Goal: Find specific page/section: Find specific page/section

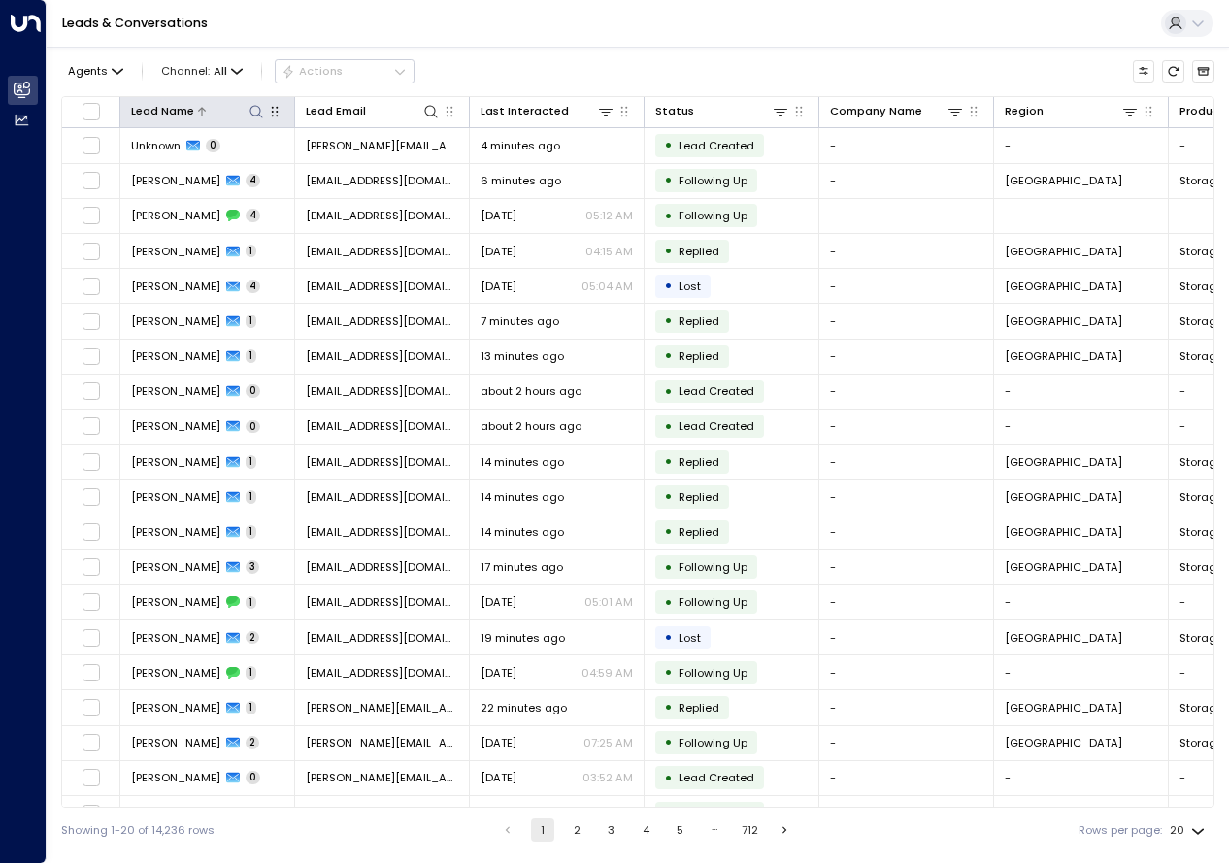
click at [255, 115] on icon at bounding box center [256, 112] width 16 height 16
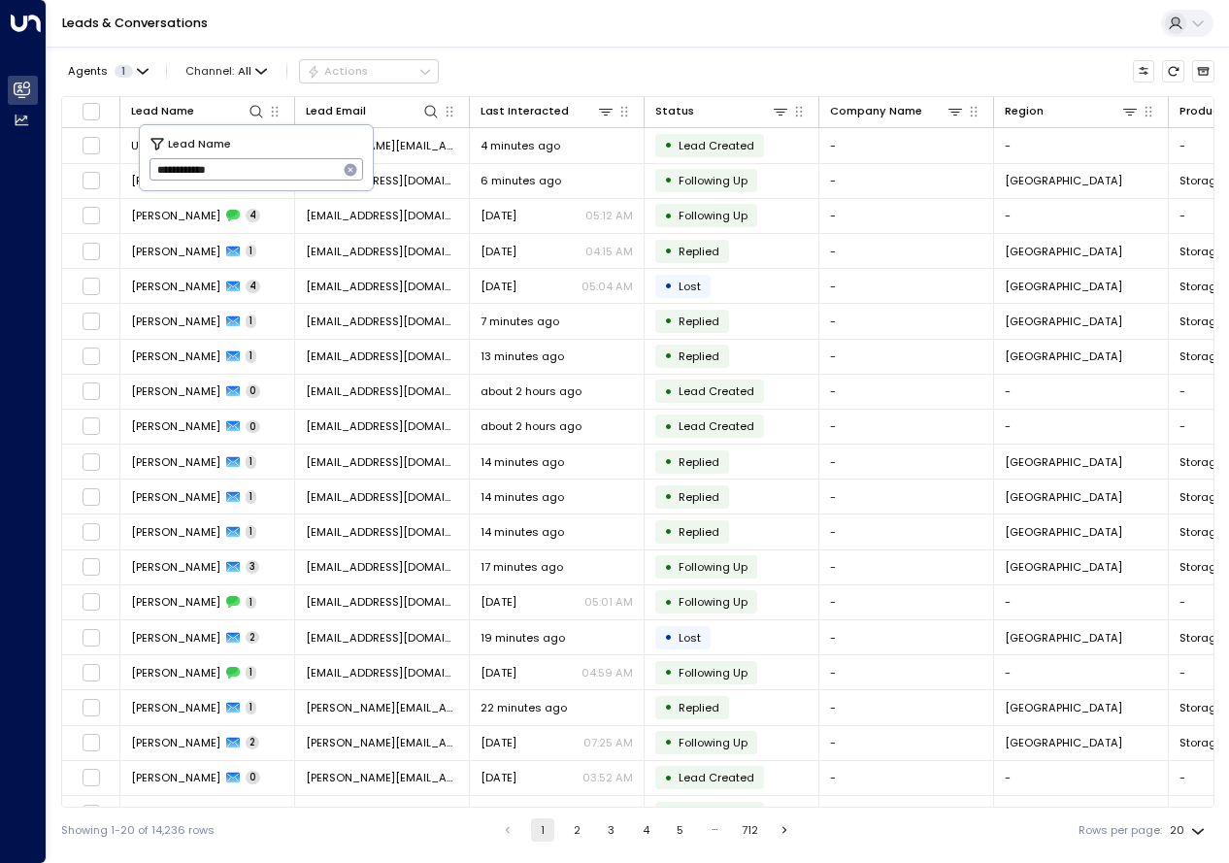
type input "**********"
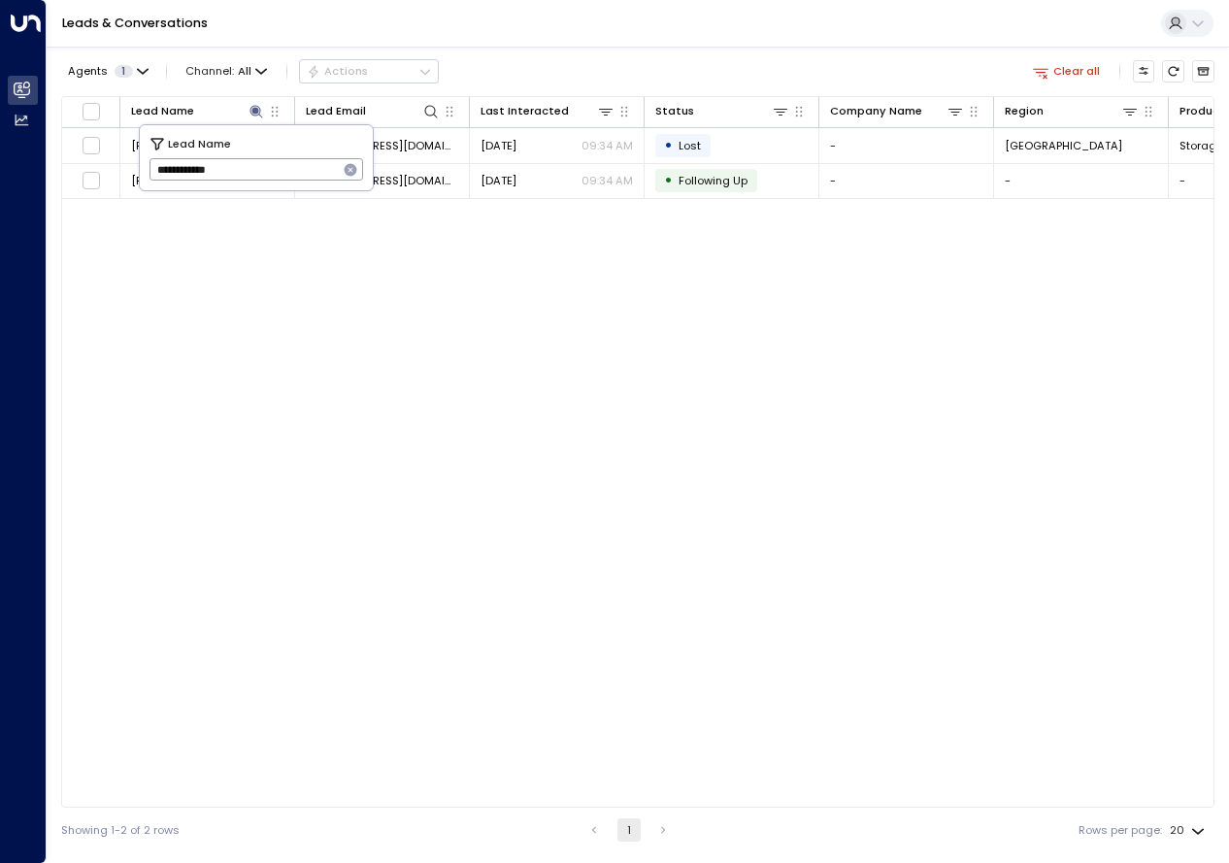
click at [581, 440] on div "Lead Name Lead Email Last Interacted Status Company Name Region Product # of pe…" at bounding box center [637, 451] width 1153 height 711
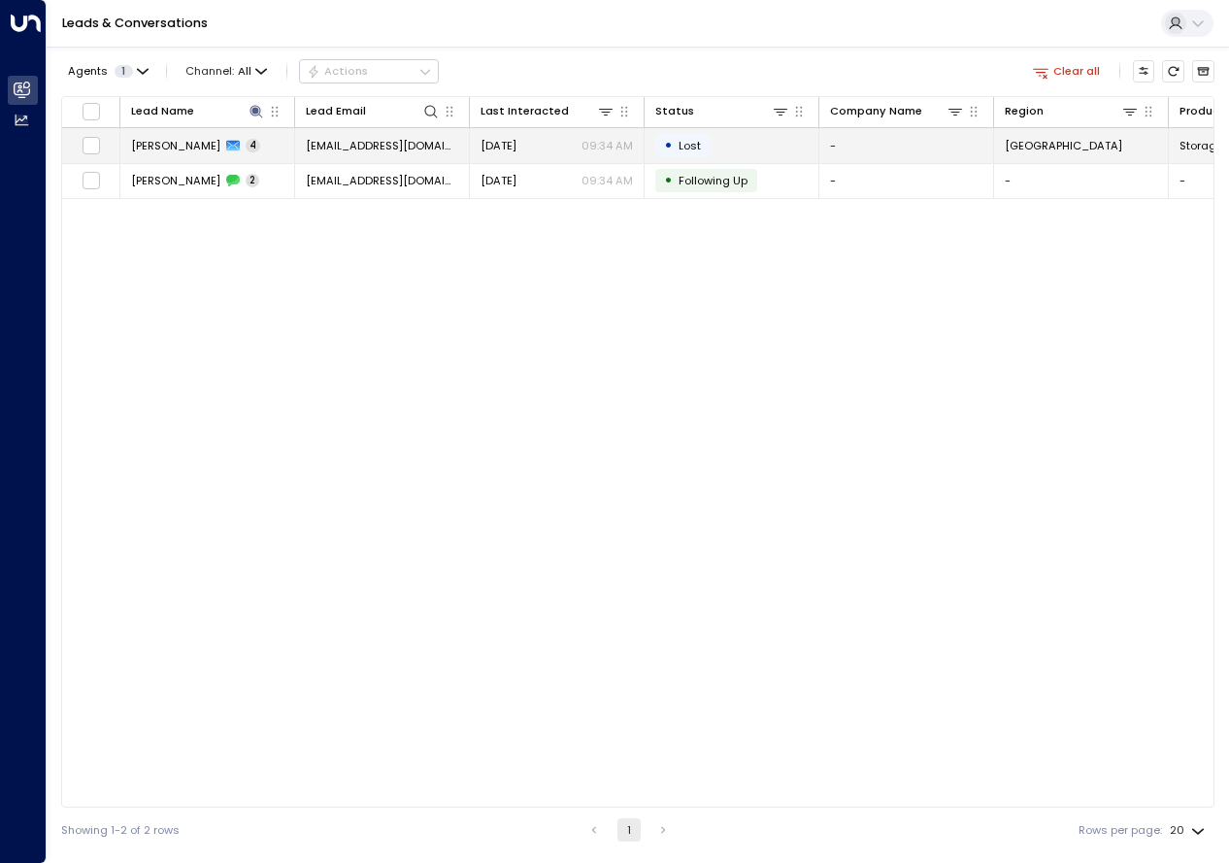
click at [170, 148] on span "[PERSON_NAME]" at bounding box center [175, 146] width 89 height 16
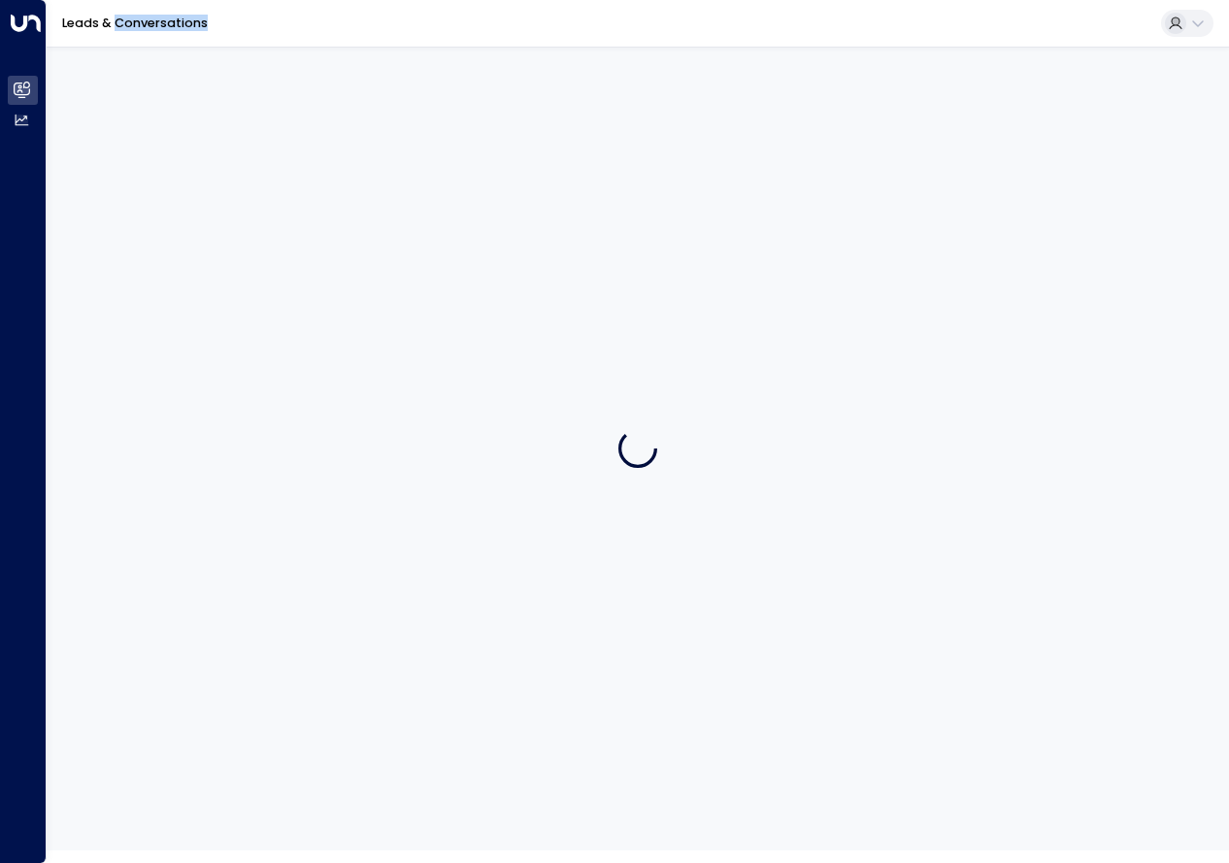
click at [170, 148] on div at bounding box center [638, 448] width 1182 height 803
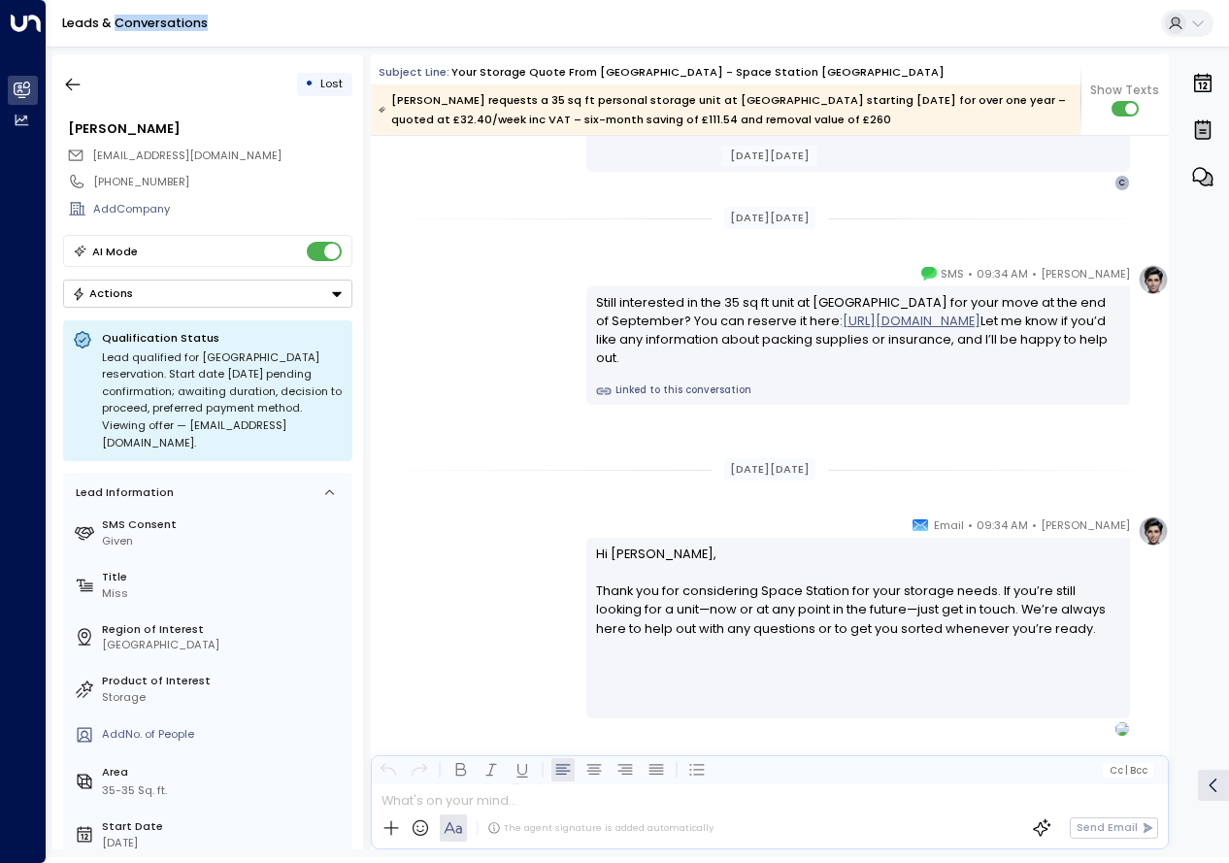
scroll to position [2450, 0]
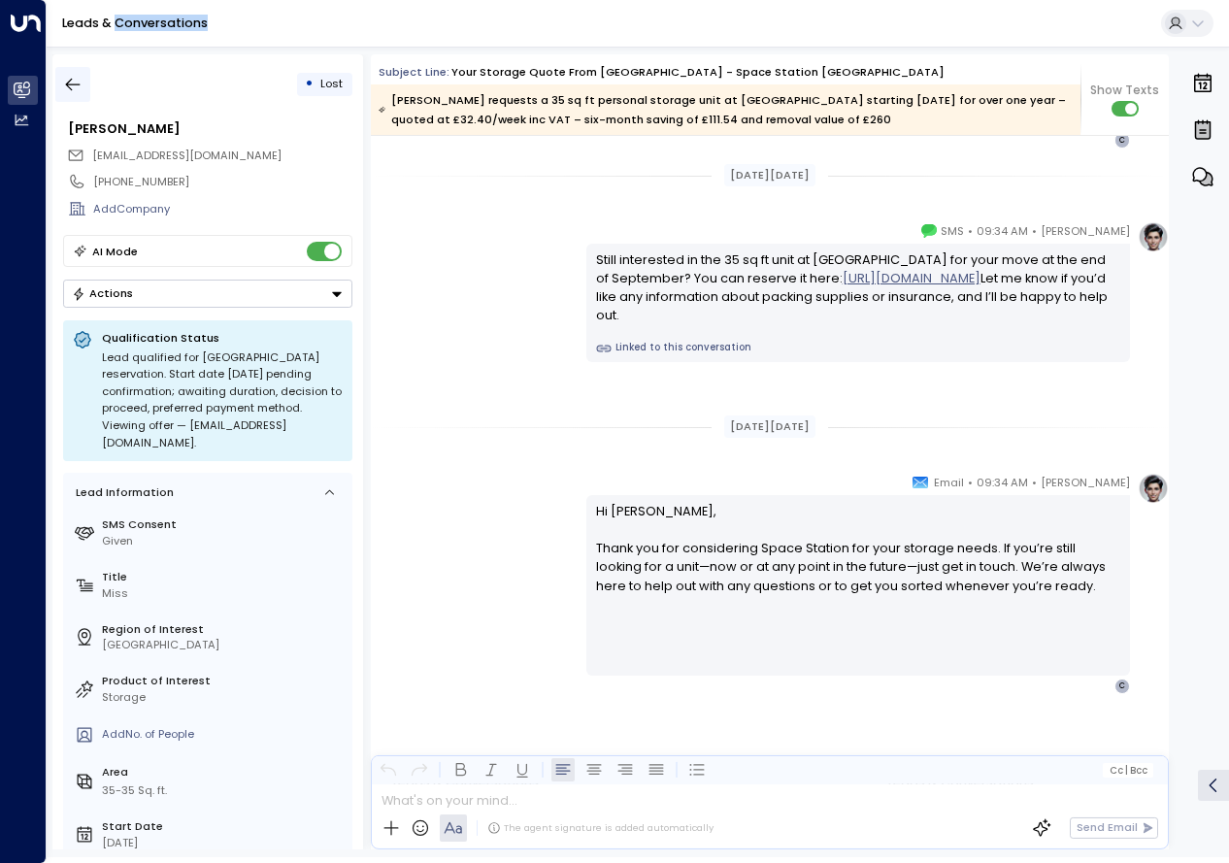
click at [74, 82] on icon "button" at bounding box center [72, 84] width 19 height 19
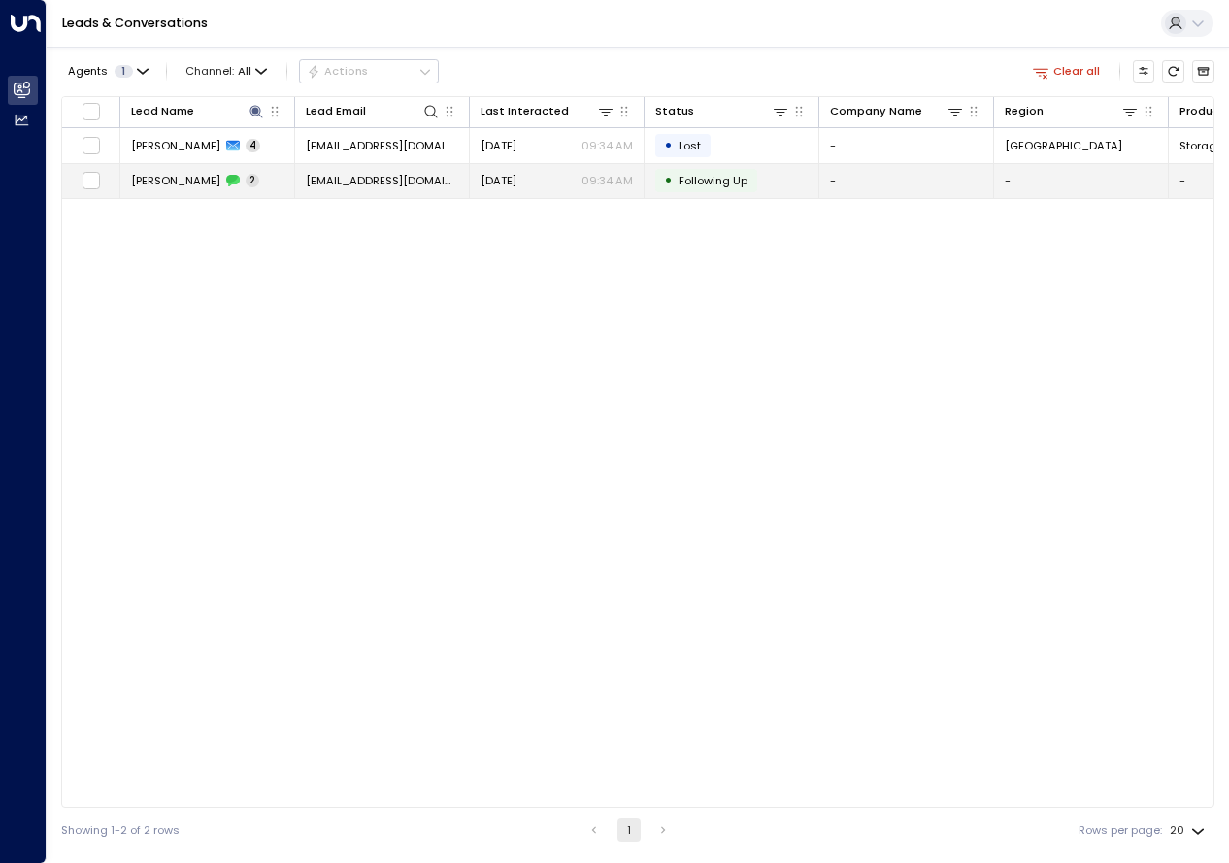
click at [194, 175] on span "[PERSON_NAME]" at bounding box center [175, 181] width 89 height 16
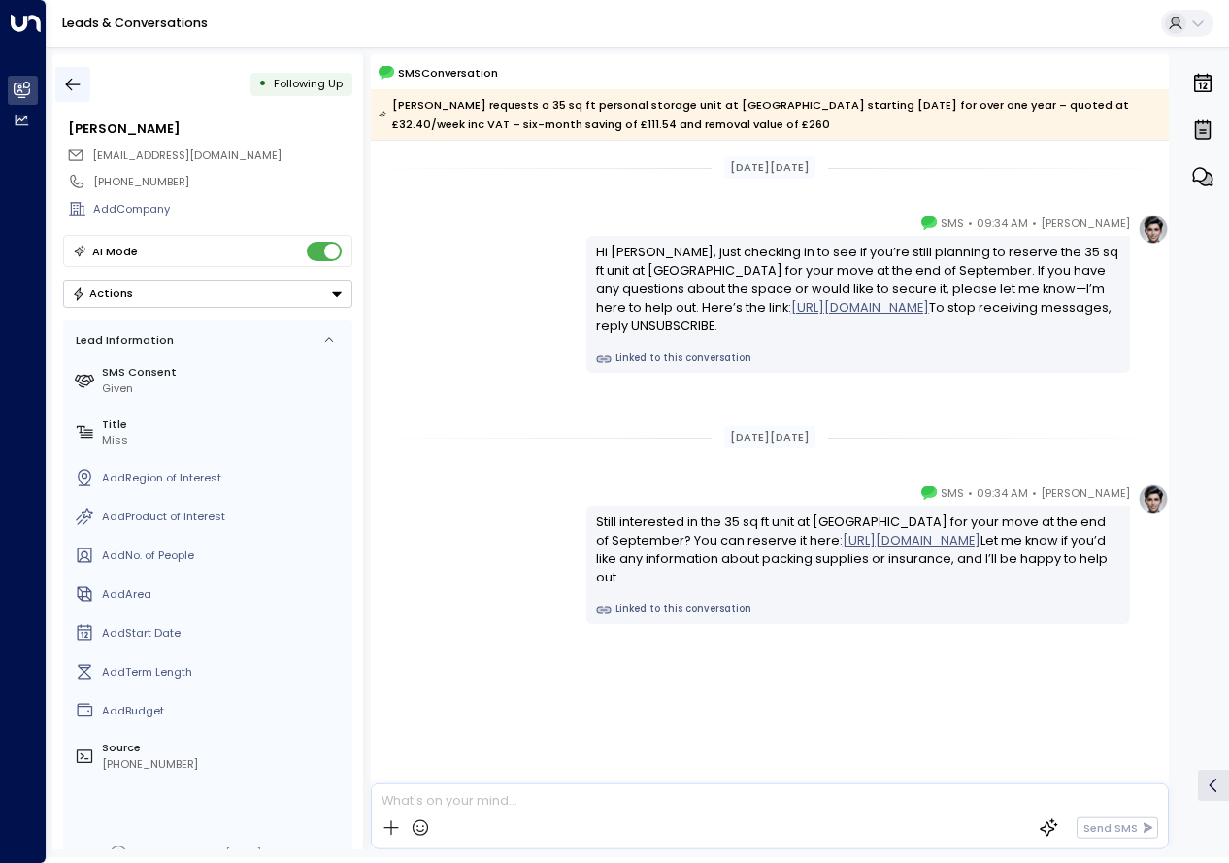
click at [66, 79] on icon "button" at bounding box center [72, 84] width 19 height 19
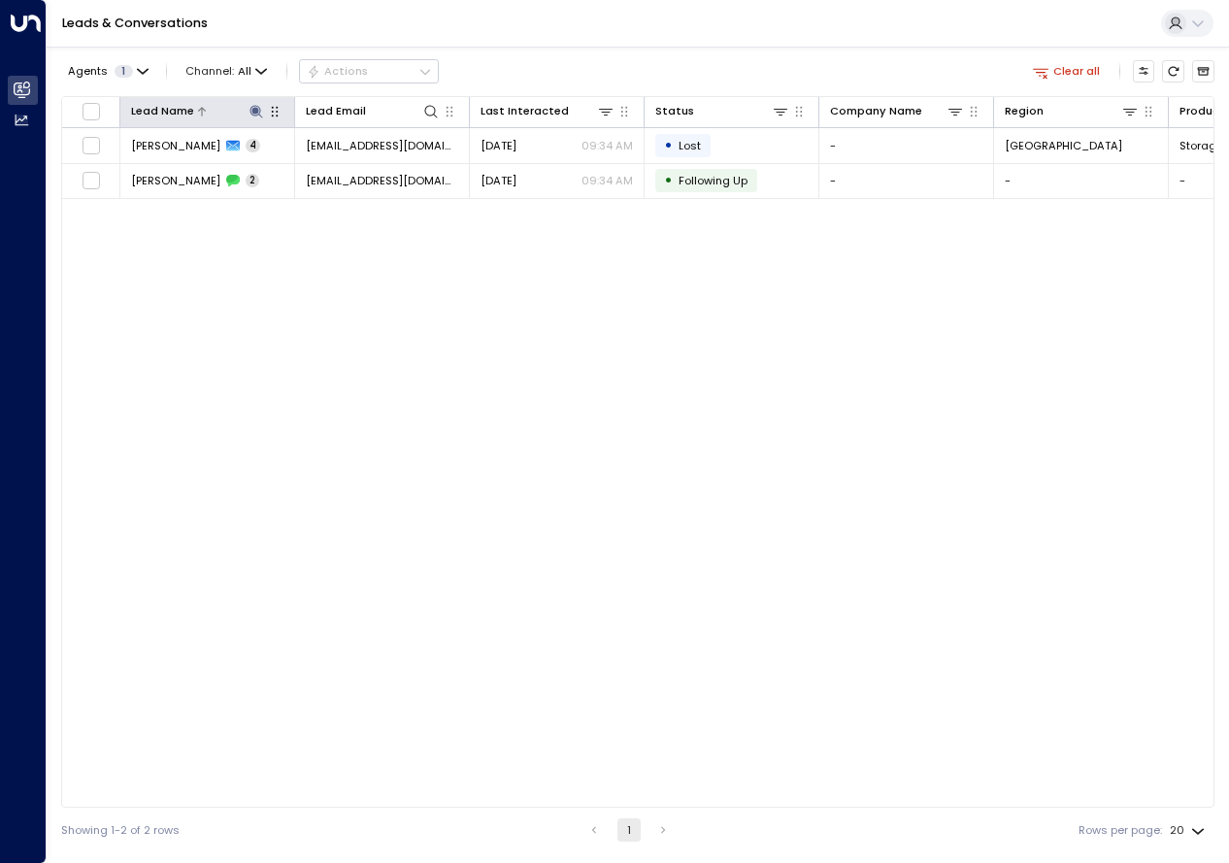
click at [258, 114] on icon at bounding box center [256, 112] width 16 height 16
type input "**********"
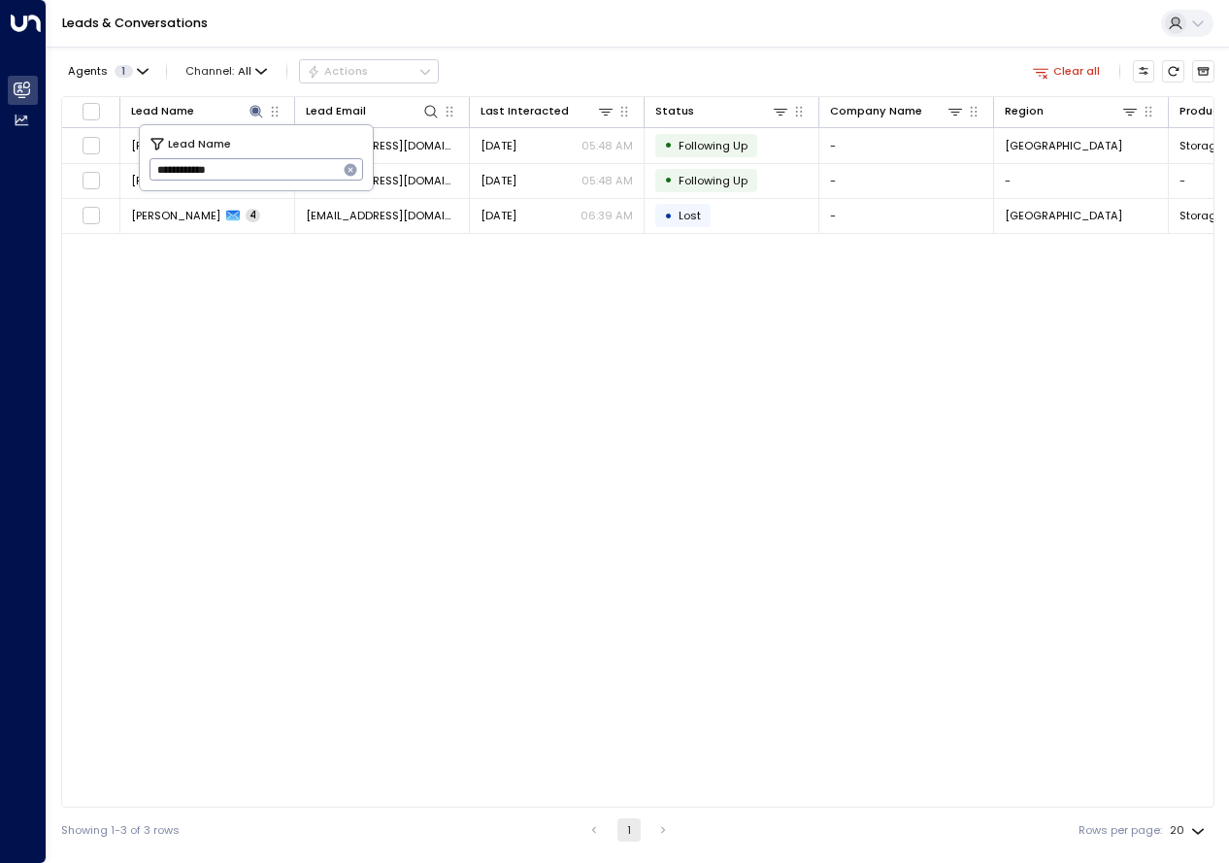
click at [246, 544] on div "Lead Name Lead Email Last Interacted Status Company Name Region Product # of pe…" at bounding box center [637, 451] width 1153 height 711
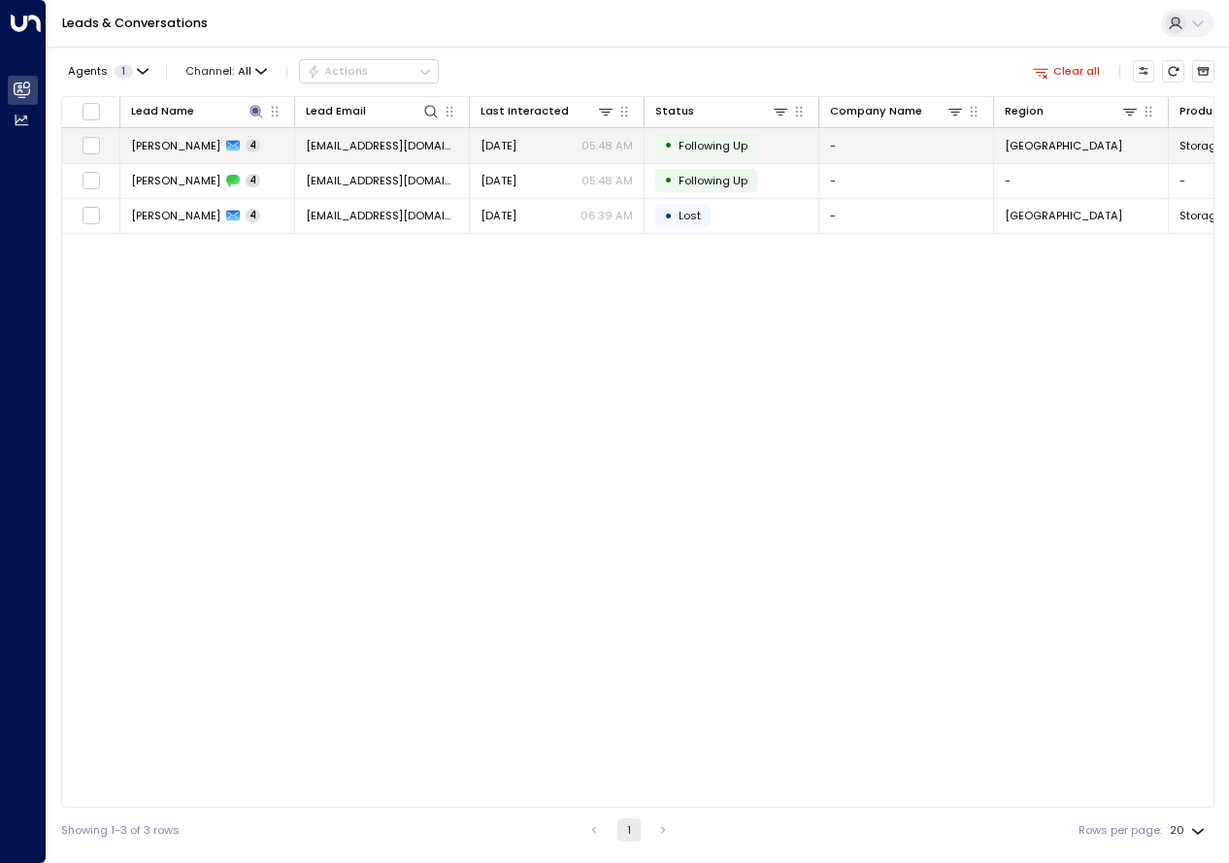
click at [180, 153] on td "[PERSON_NAME] 4" at bounding box center [207, 145] width 175 height 34
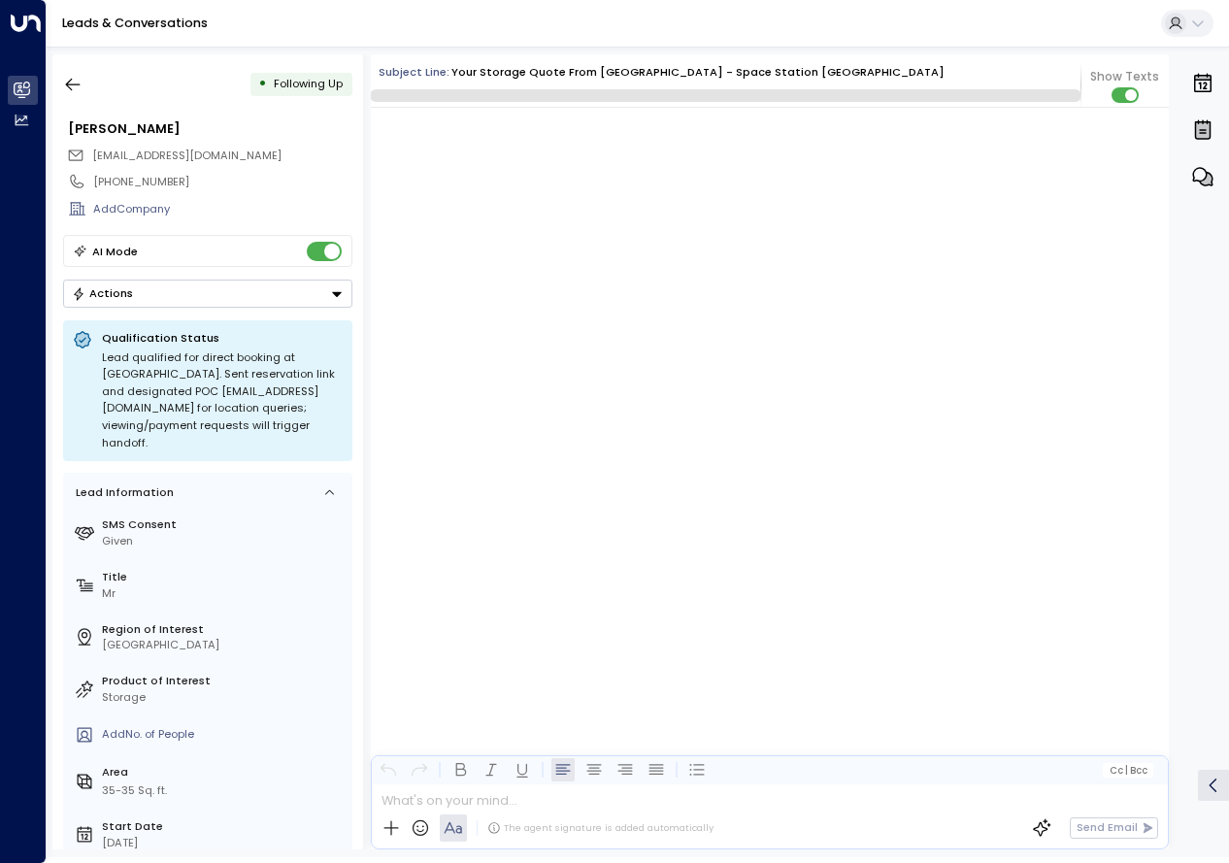
scroll to position [5031, 0]
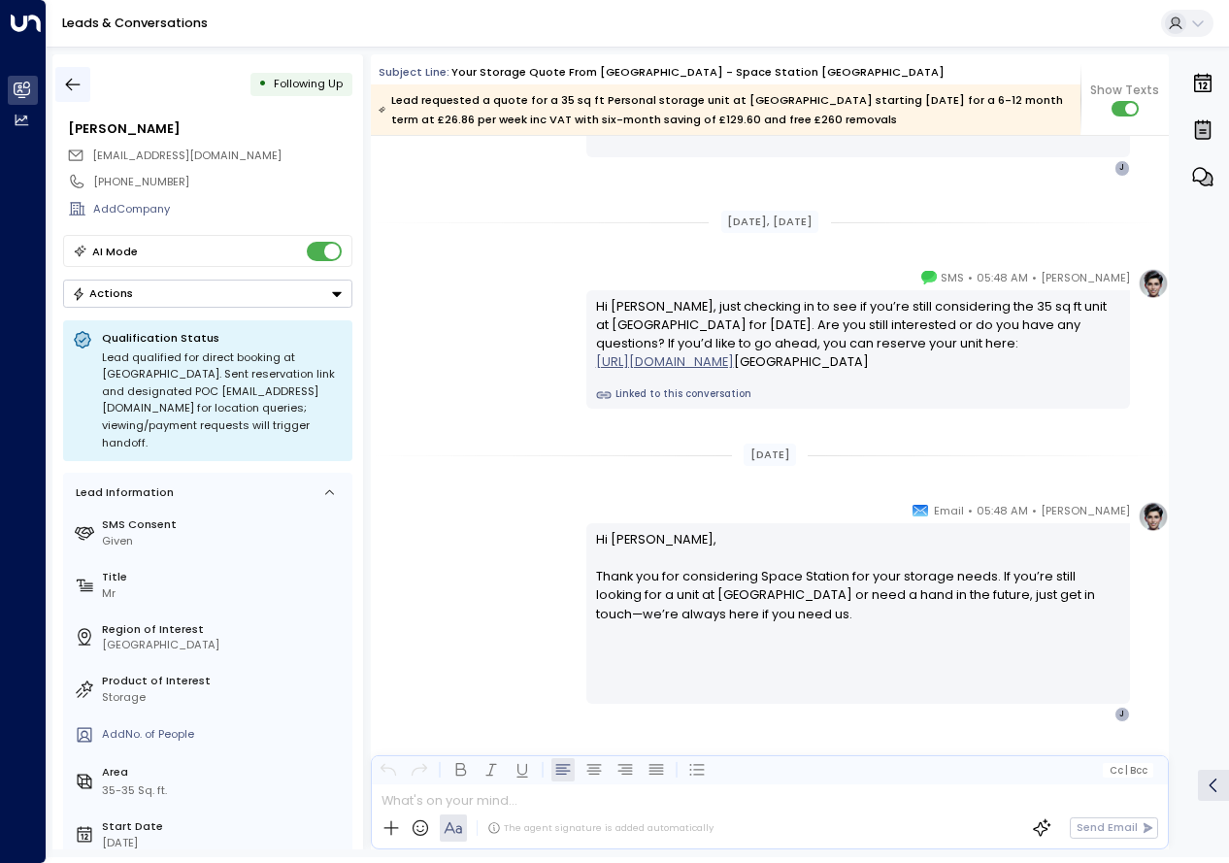
click at [66, 84] on icon "button" at bounding box center [72, 84] width 19 height 19
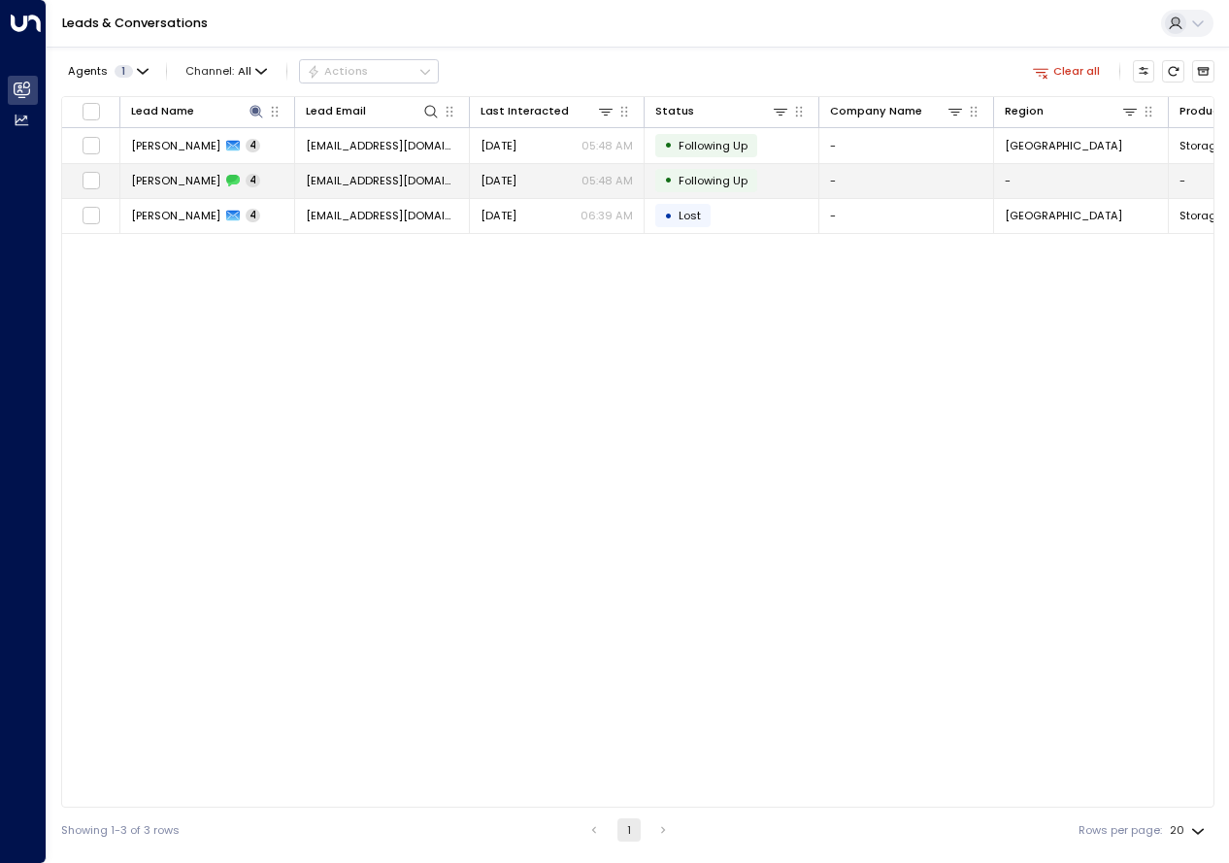
click at [156, 182] on span "[PERSON_NAME]" at bounding box center [175, 181] width 89 height 16
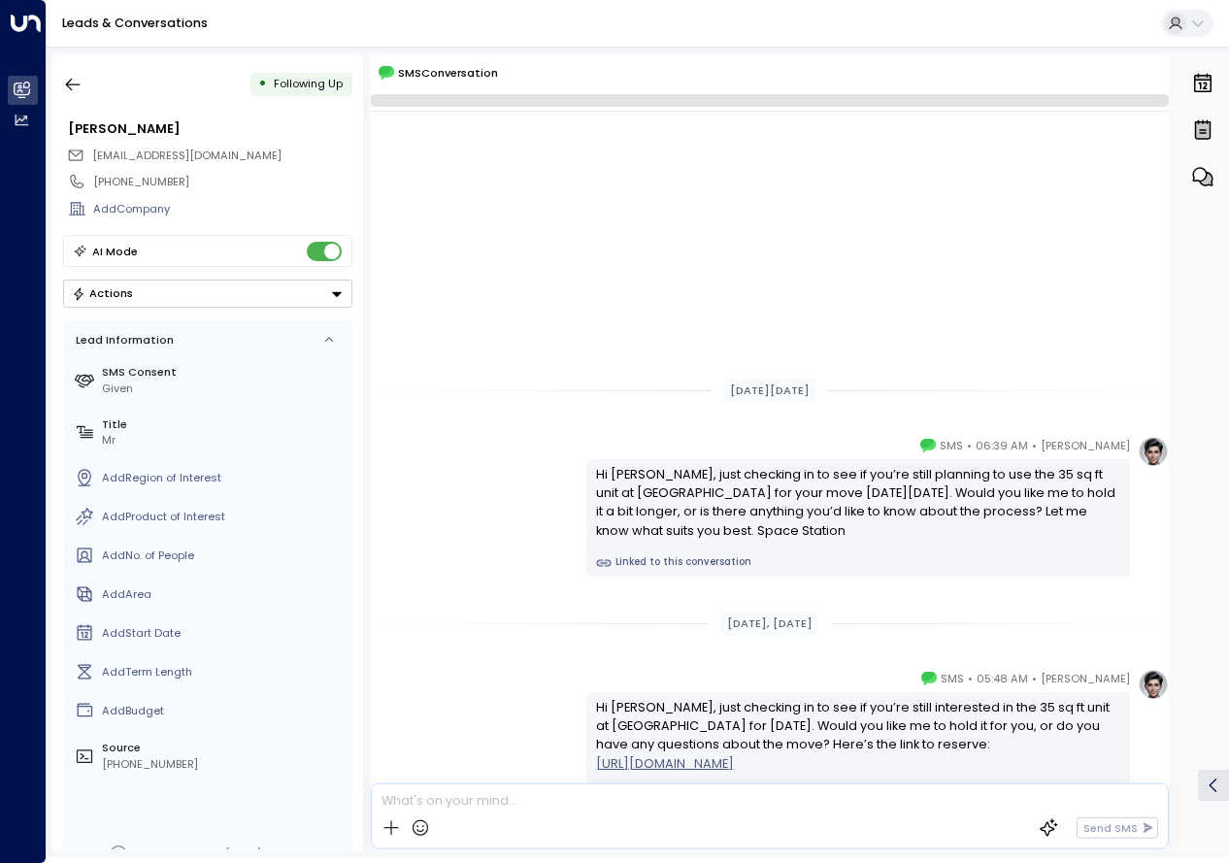
scroll to position [348, 0]
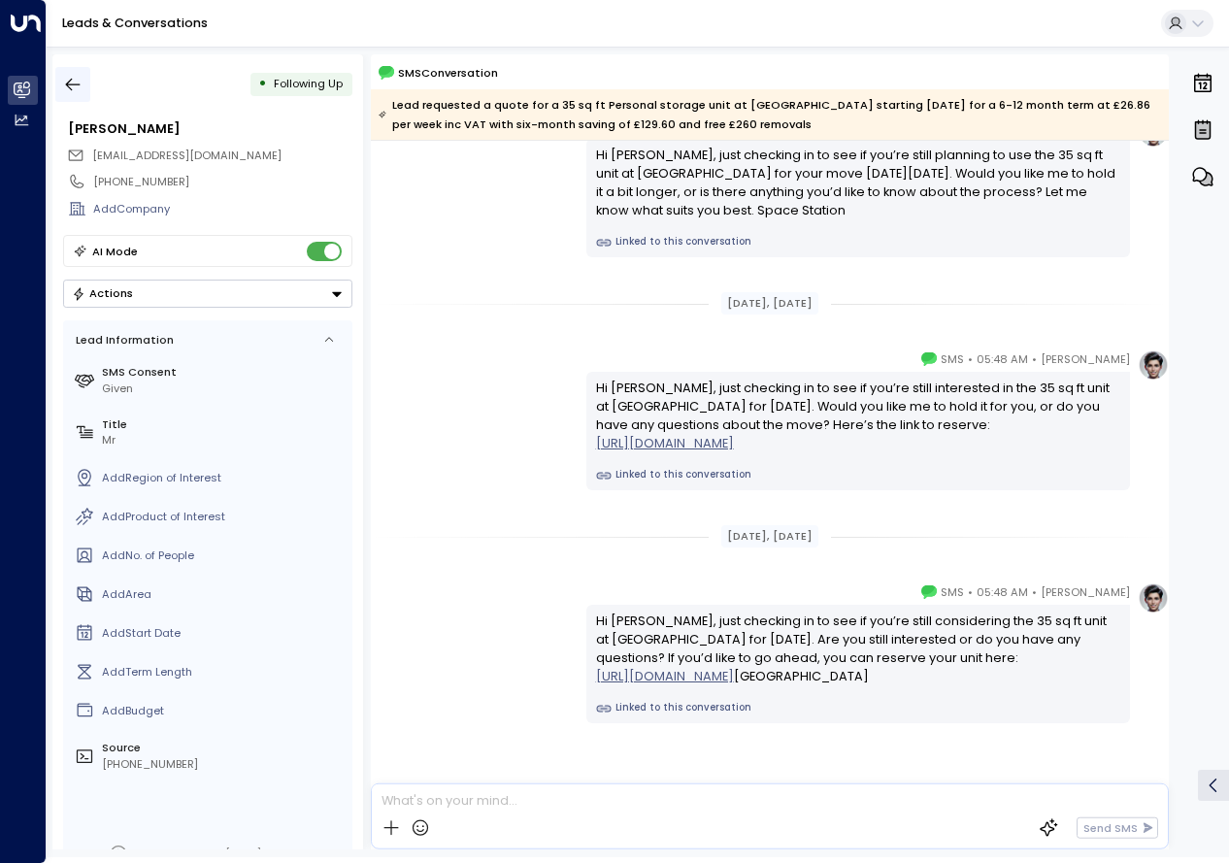
click at [76, 84] on icon "button" at bounding box center [73, 85] width 15 height 13
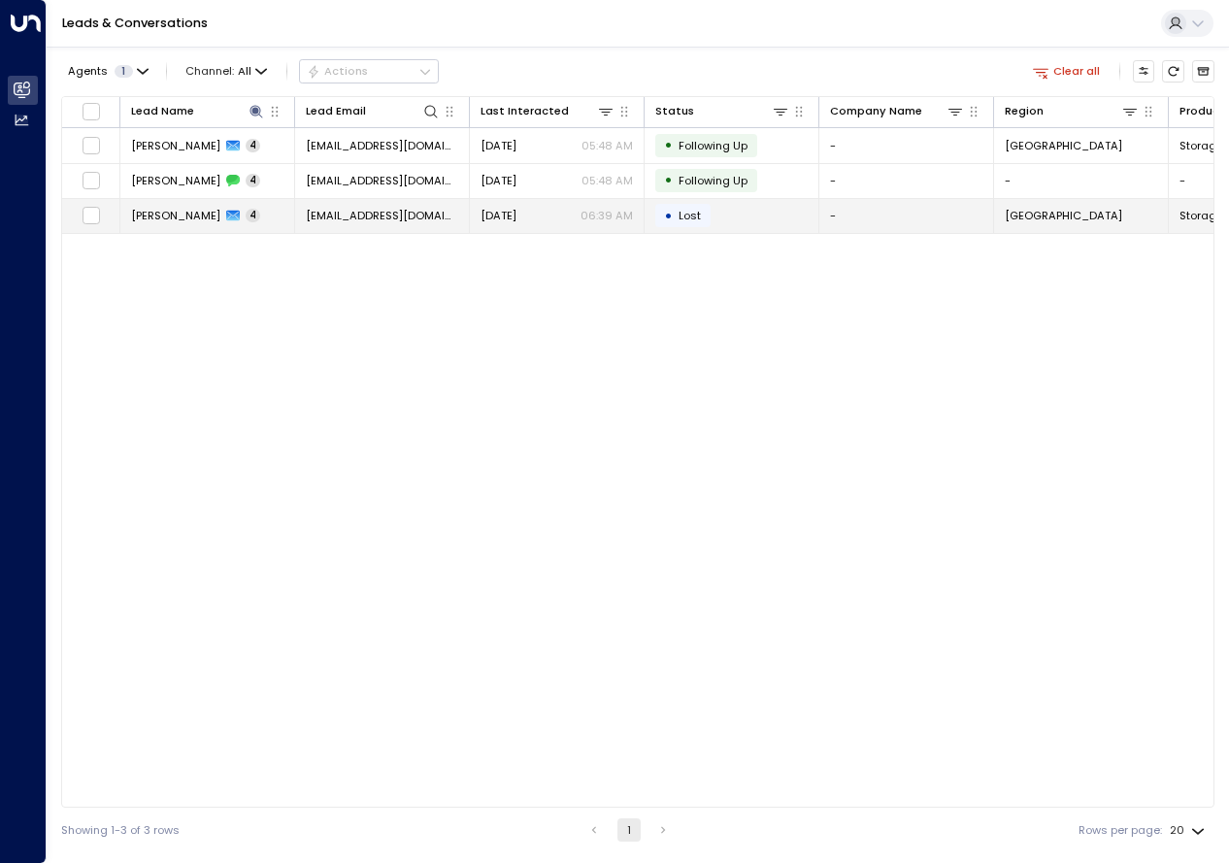
click at [226, 209] on icon at bounding box center [233, 216] width 14 height 14
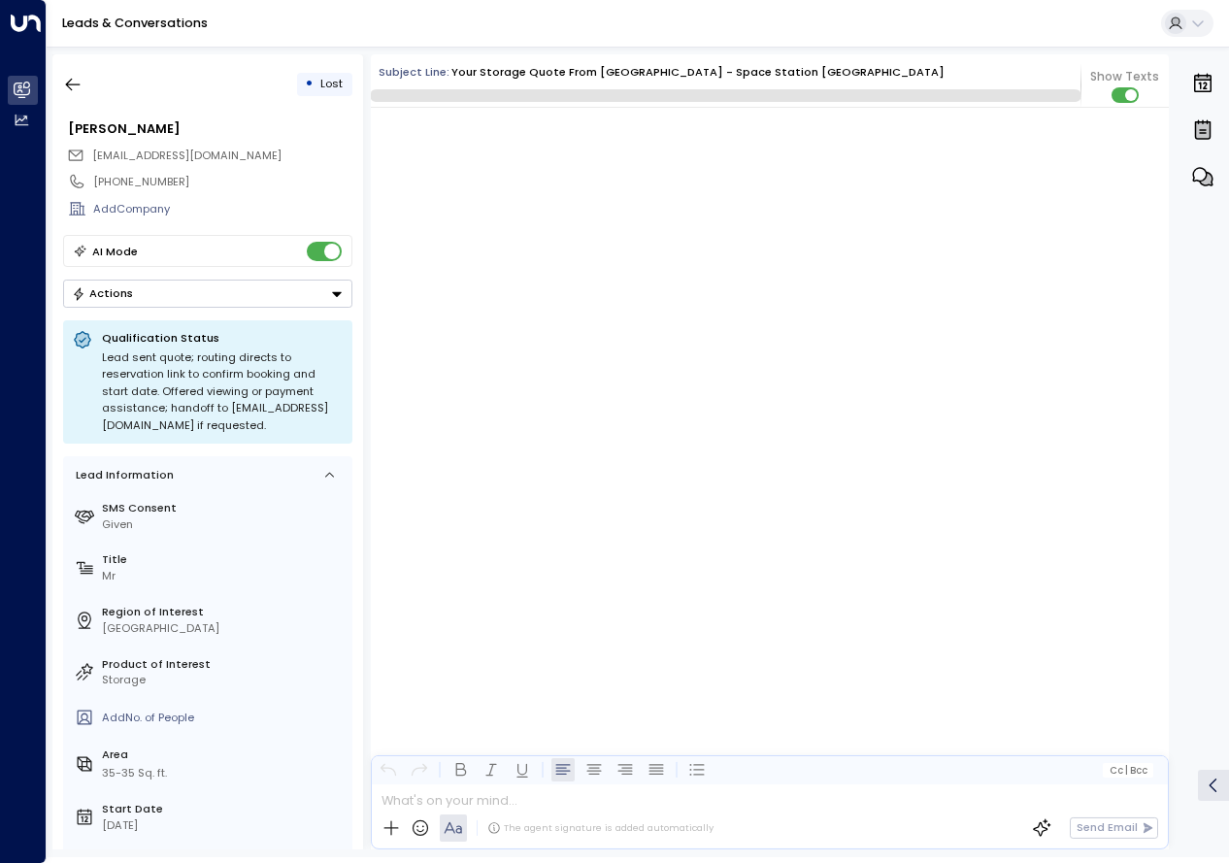
scroll to position [4969, 0]
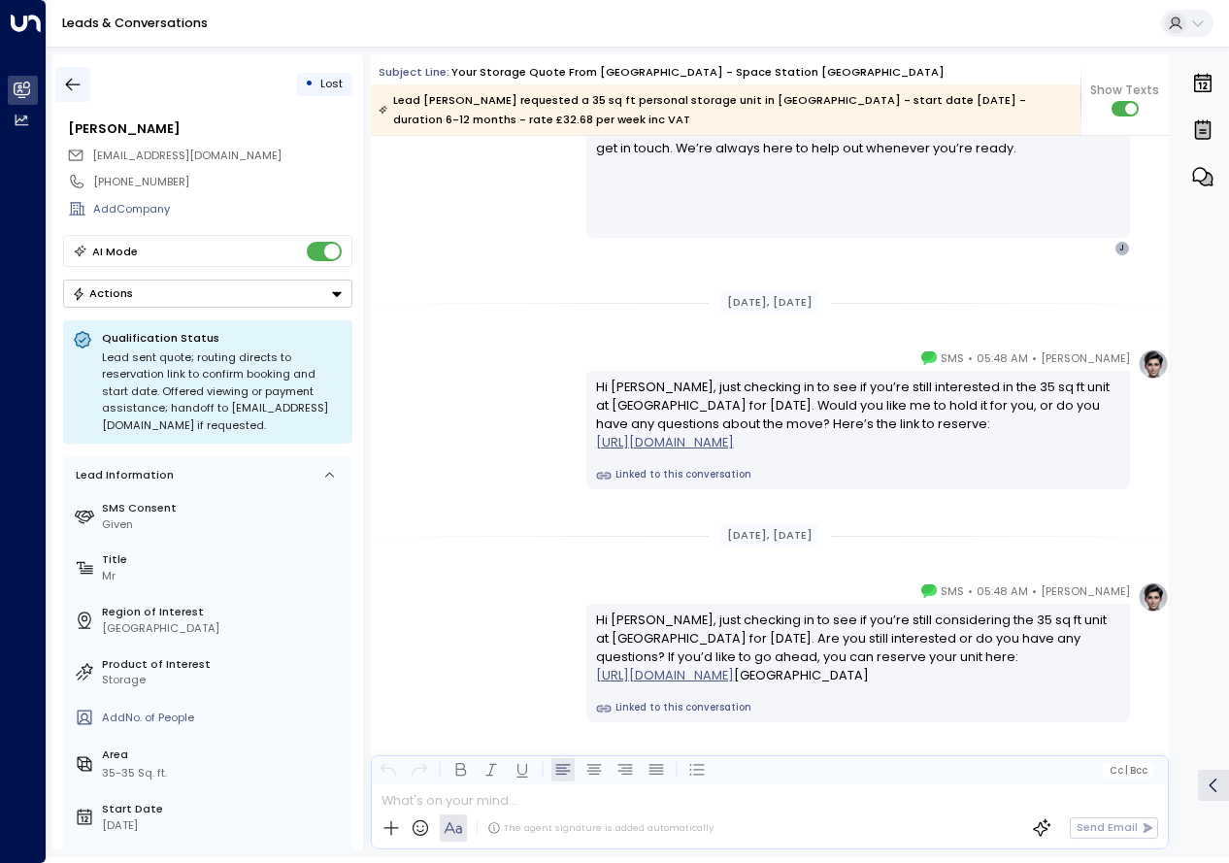
click at [64, 82] on icon "button" at bounding box center [72, 84] width 19 height 19
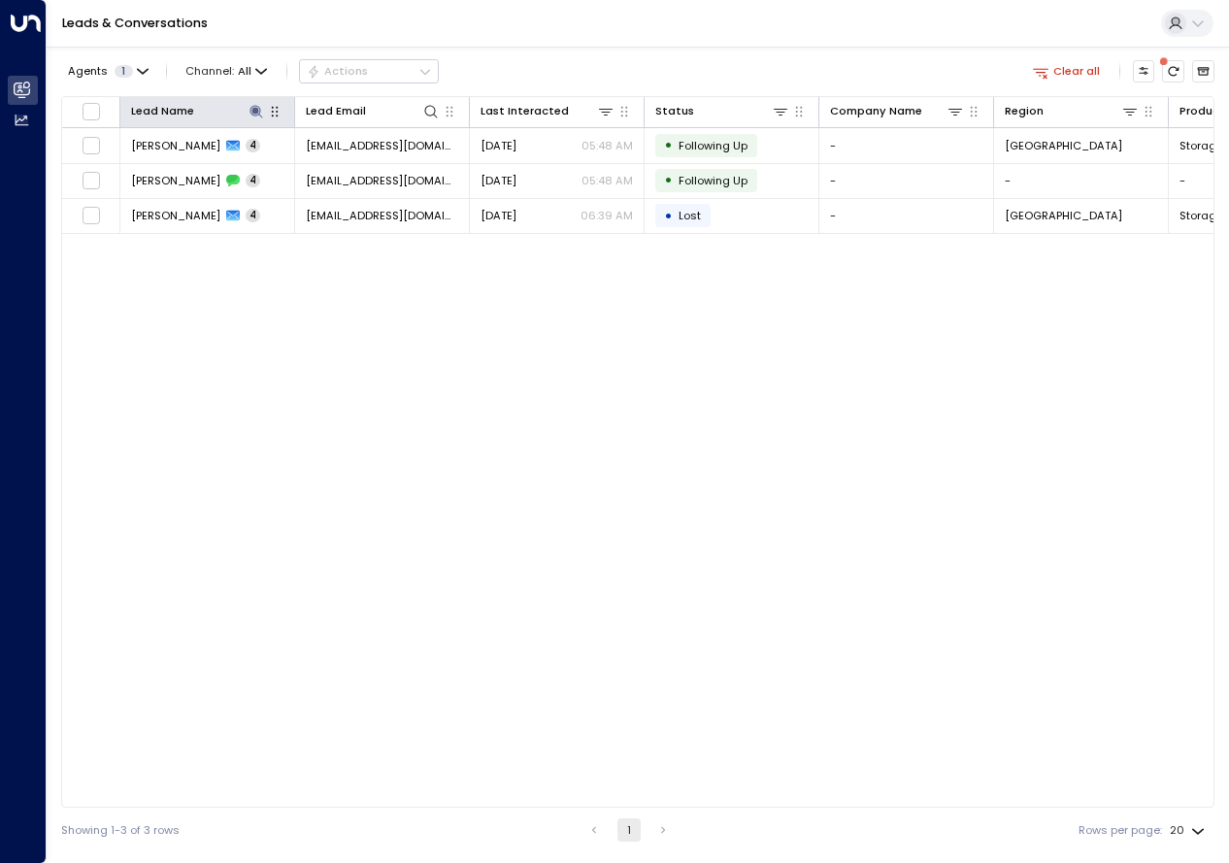
click at [265, 111] on button "button" at bounding box center [274, 111] width 19 height 19
click at [259, 117] on icon at bounding box center [256, 112] width 16 height 16
type input "**********"
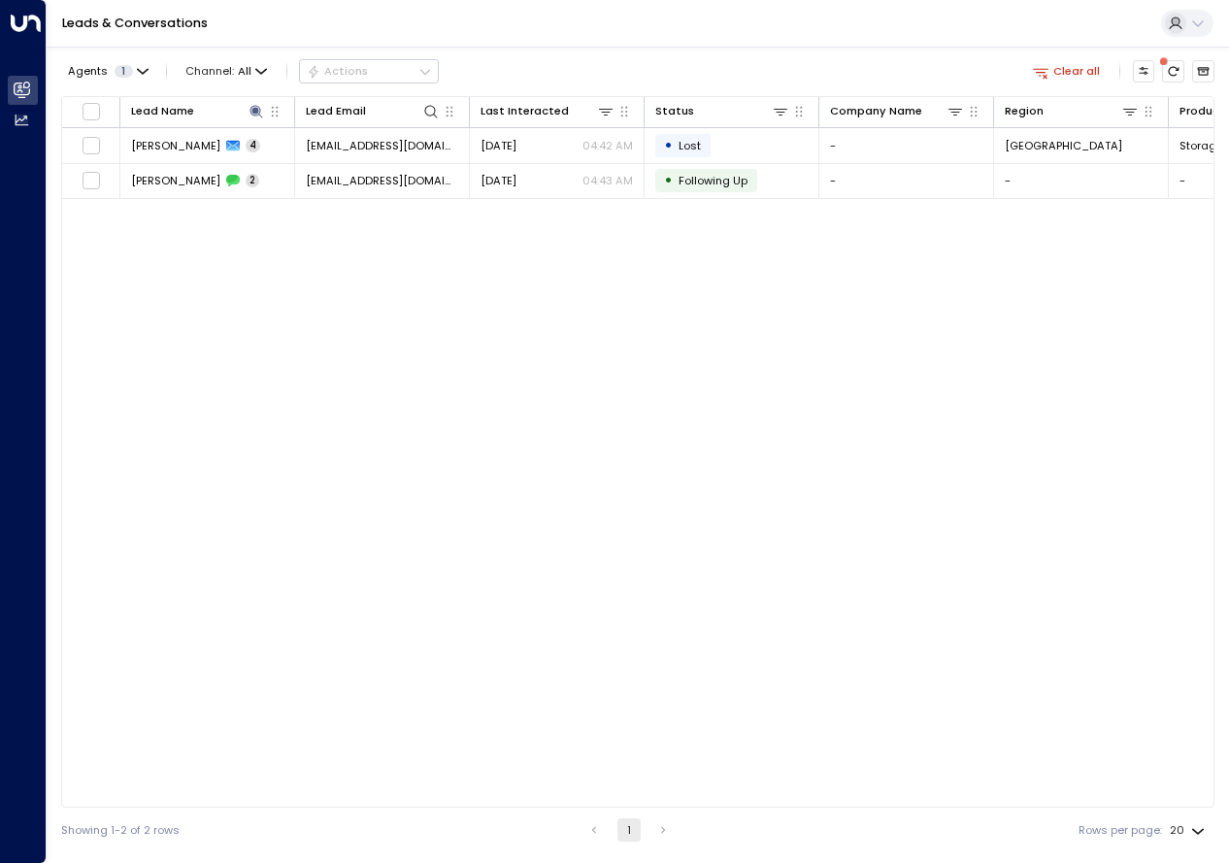
click at [393, 268] on div "Lead Name Lead Email Last Interacted Status Company Name Region Product # of pe…" at bounding box center [637, 451] width 1153 height 711
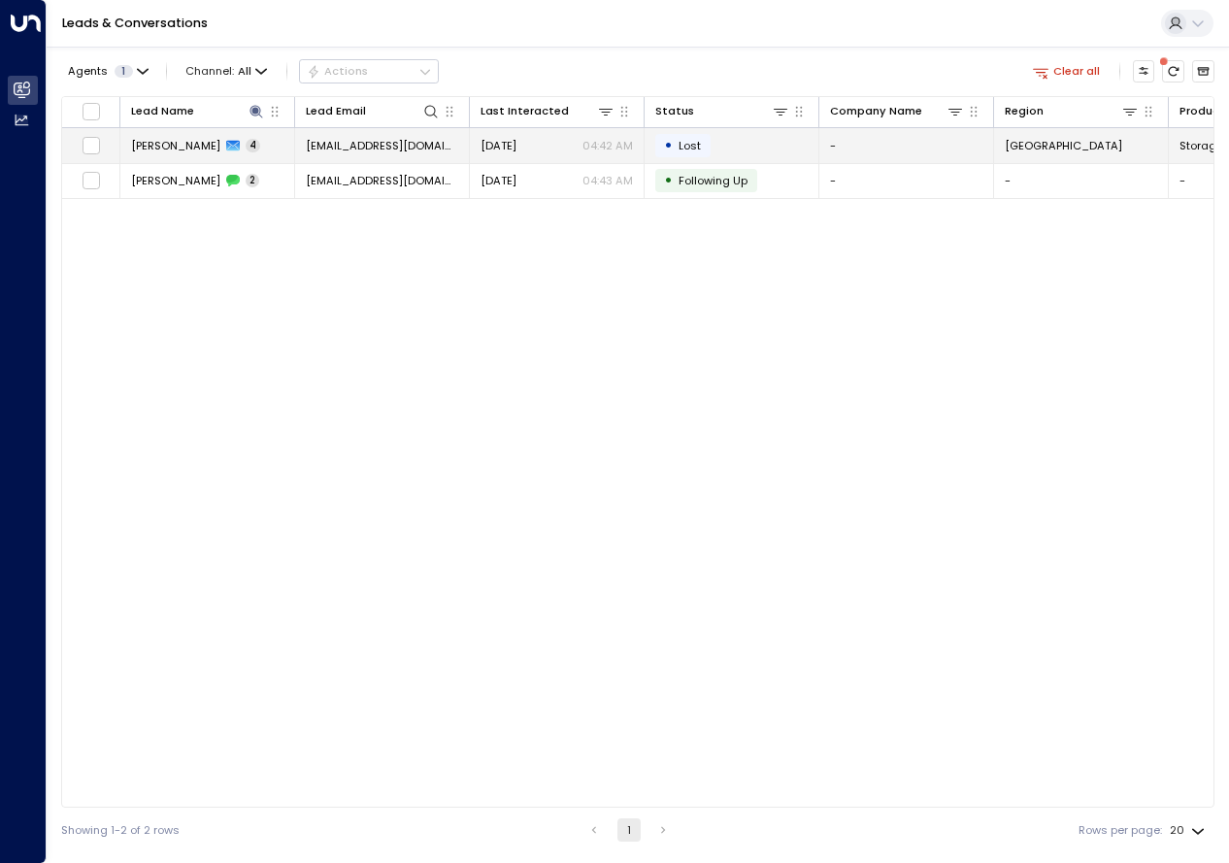
click at [183, 154] on td "[PERSON_NAME] 4" at bounding box center [207, 145] width 175 height 34
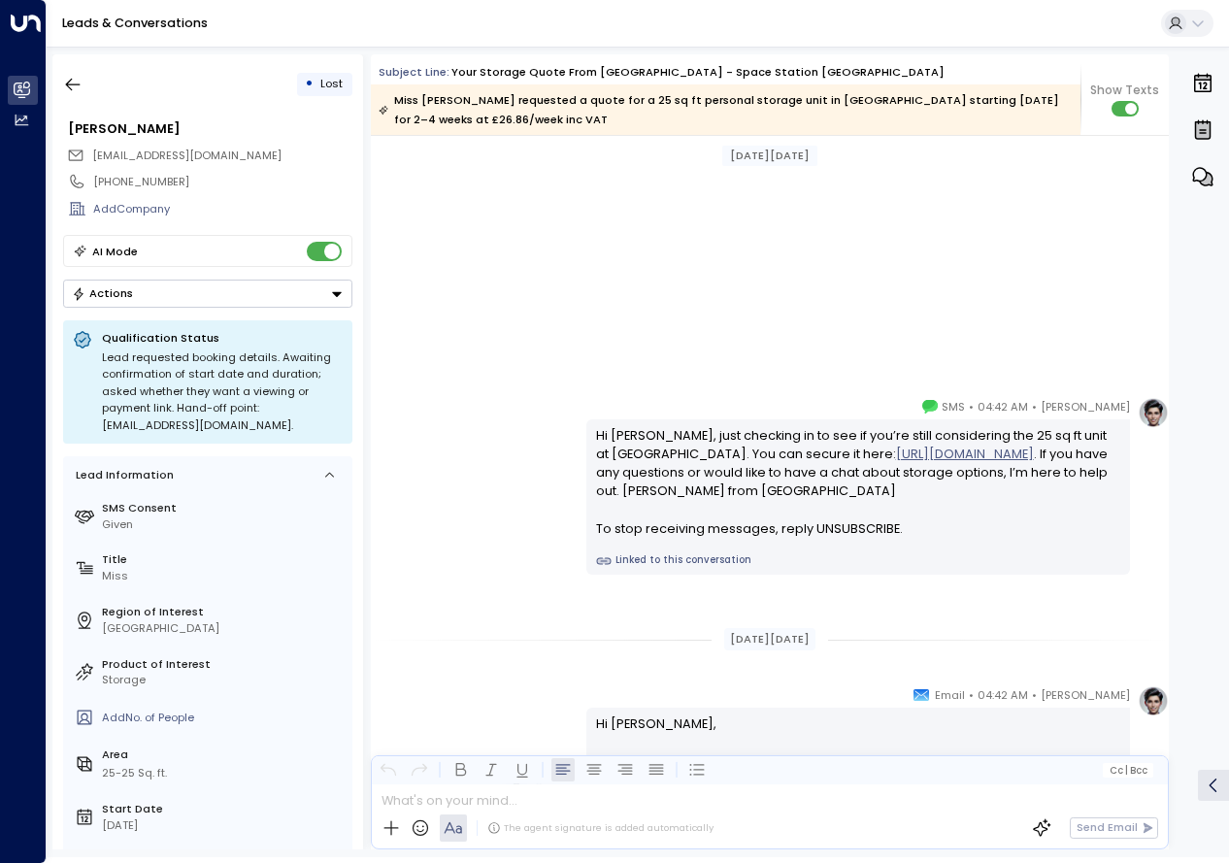
scroll to position [1679, 0]
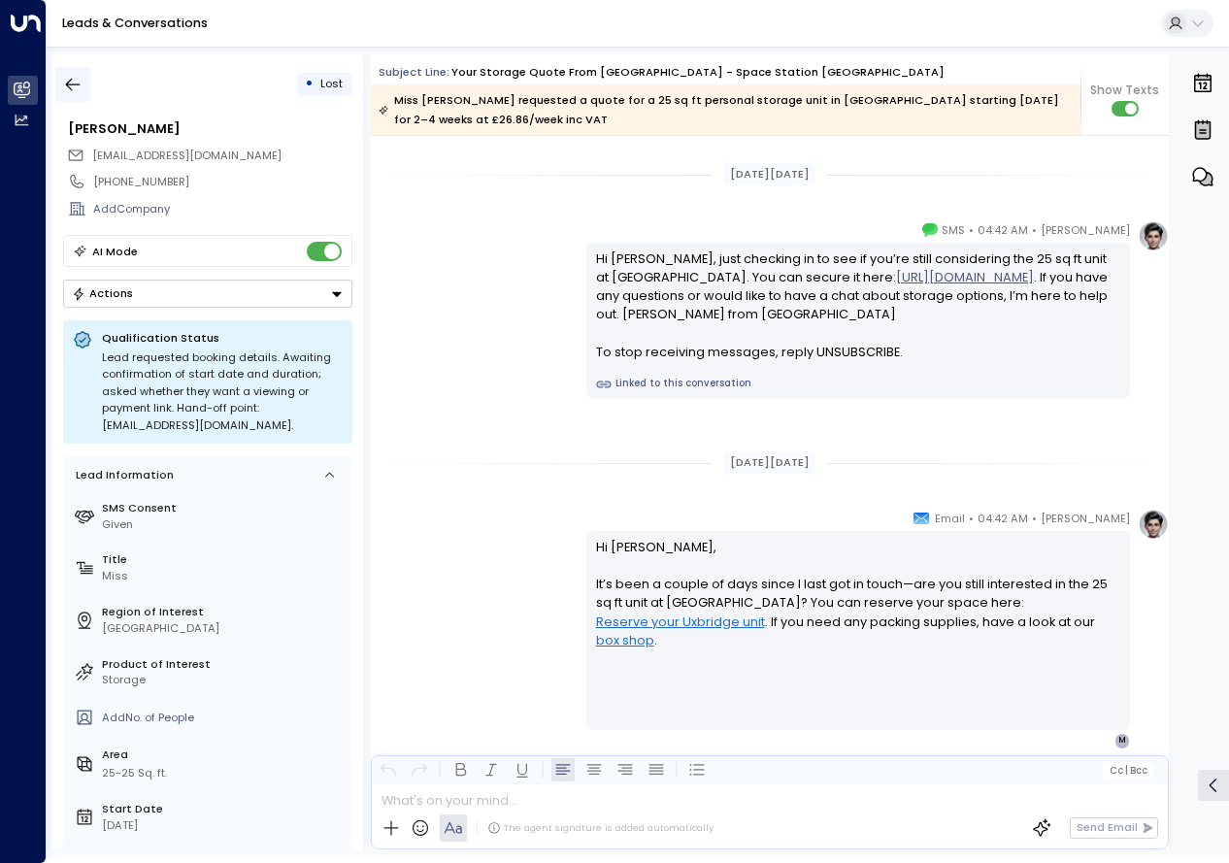
click at [71, 77] on icon "button" at bounding box center [72, 84] width 19 height 19
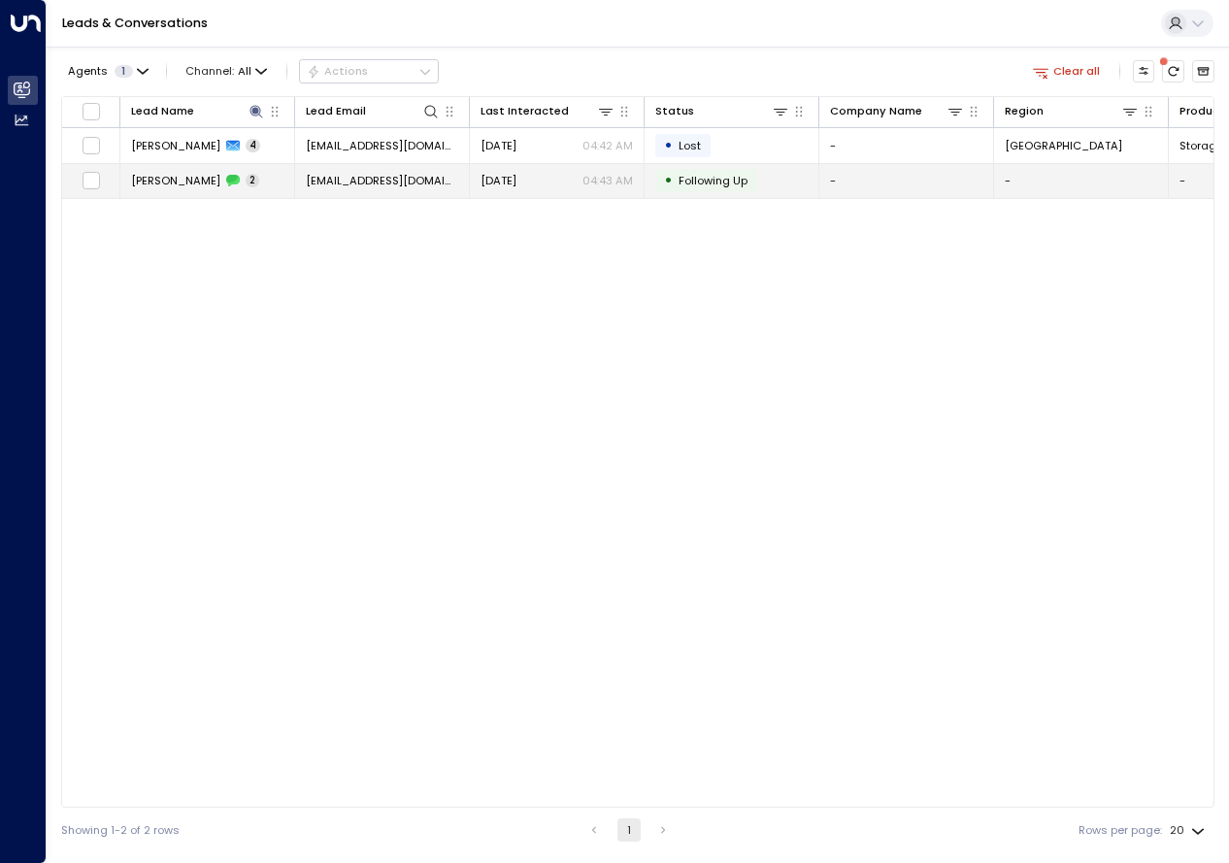
click at [183, 171] on td "[PERSON_NAME] 2" at bounding box center [207, 181] width 175 height 34
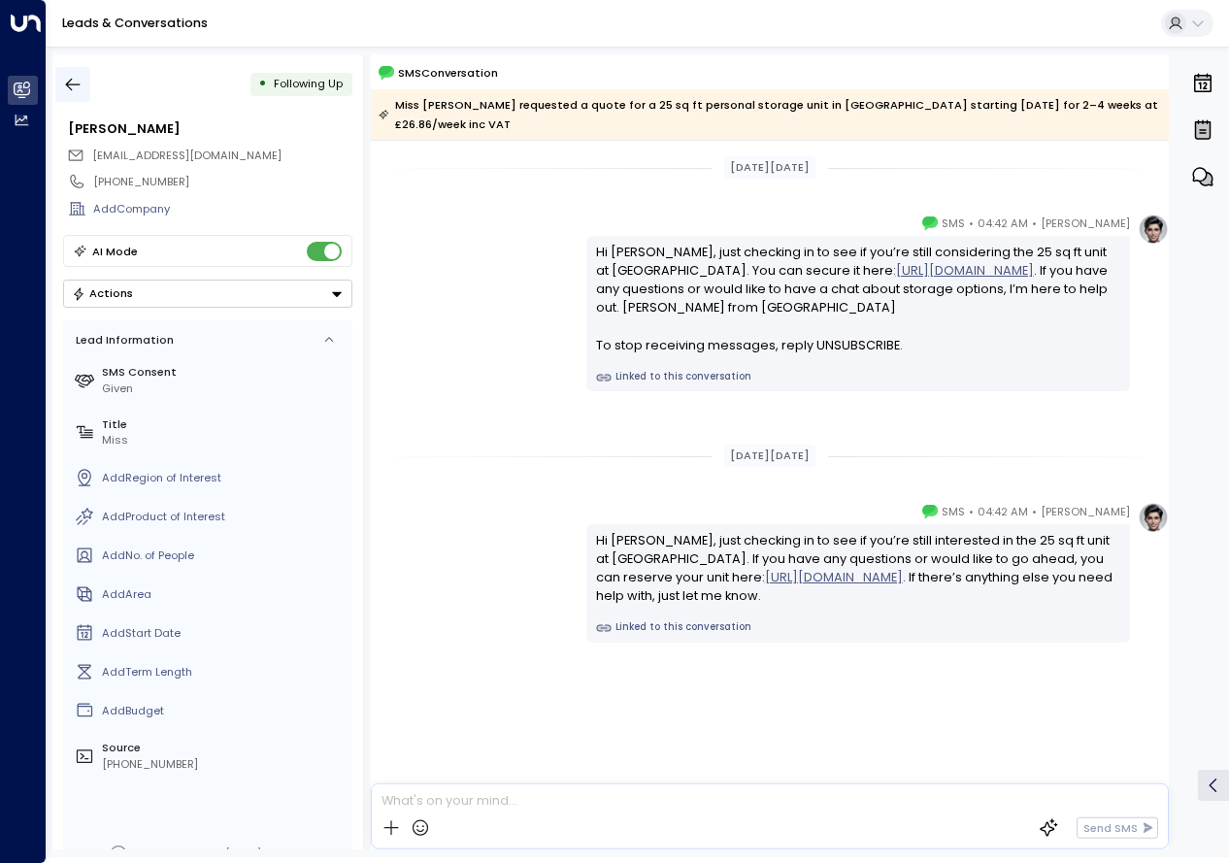
click at [74, 80] on icon "button" at bounding box center [72, 84] width 19 height 19
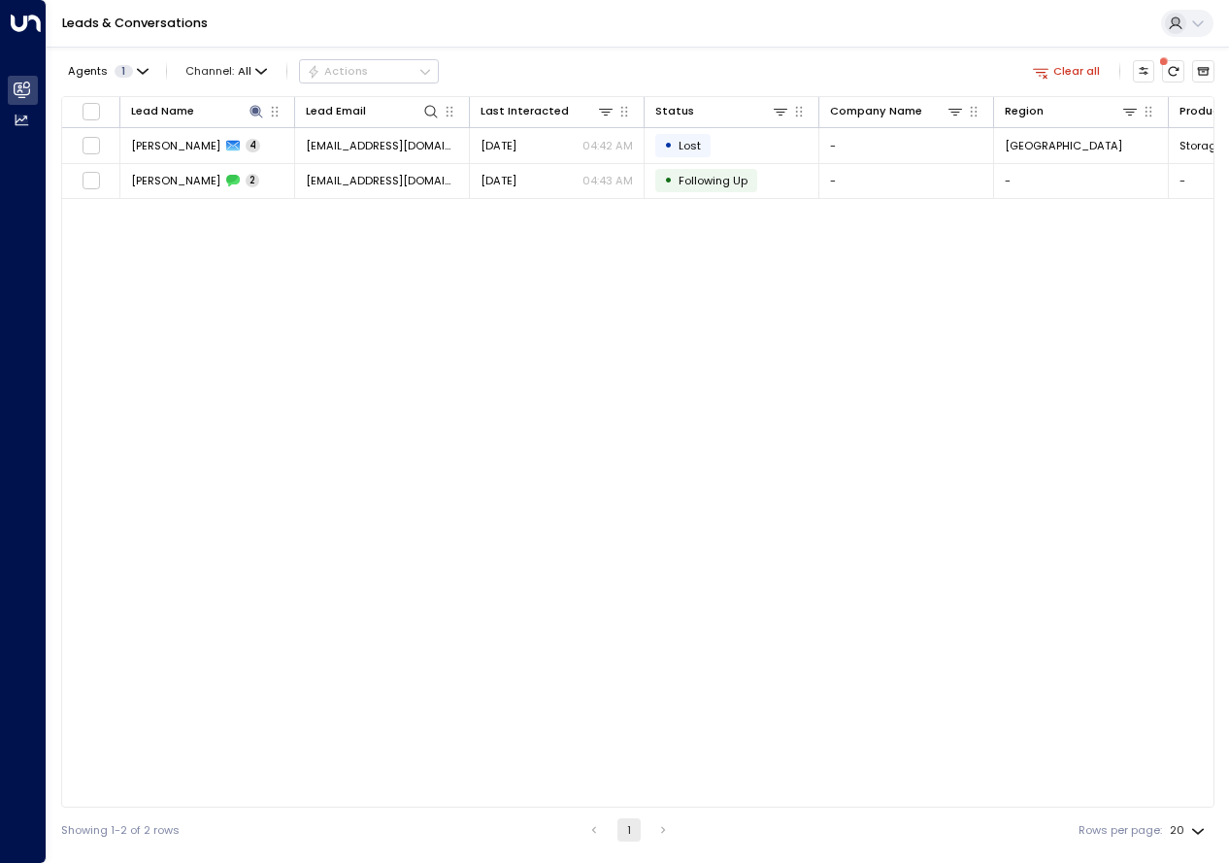
click at [322, 840] on div "Showing 1-2 of 2 rows 1 Rows per page: 20 **" at bounding box center [637, 829] width 1153 height 45
click at [484, 586] on div "Lead Name Lead Email Last Interacted Status Company Name Region Product # of pe…" at bounding box center [637, 451] width 1153 height 711
drag, startPoint x: 484, startPoint y: 586, endPoint x: 723, endPoint y: 525, distance: 246.4
click at [723, 525] on div "Lead Name Lead Email Last Interacted Status Company Name Region Product # of pe…" at bounding box center [637, 451] width 1153 height 711
